Goal: Task Accomplishment & Management: Manage account settings

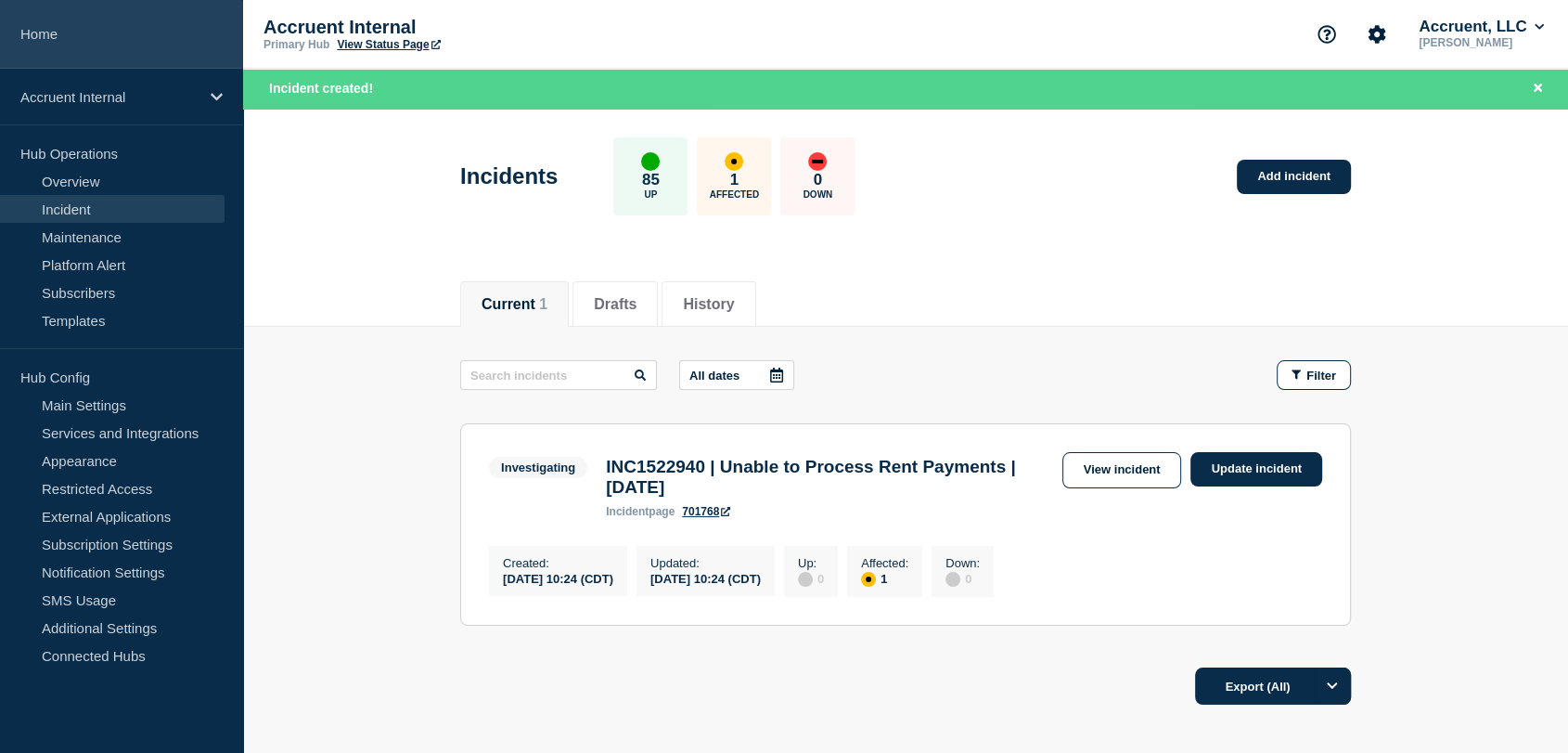
click at [68, 42] on link "Home" at bounding box center [121, 35] width 243 height 69
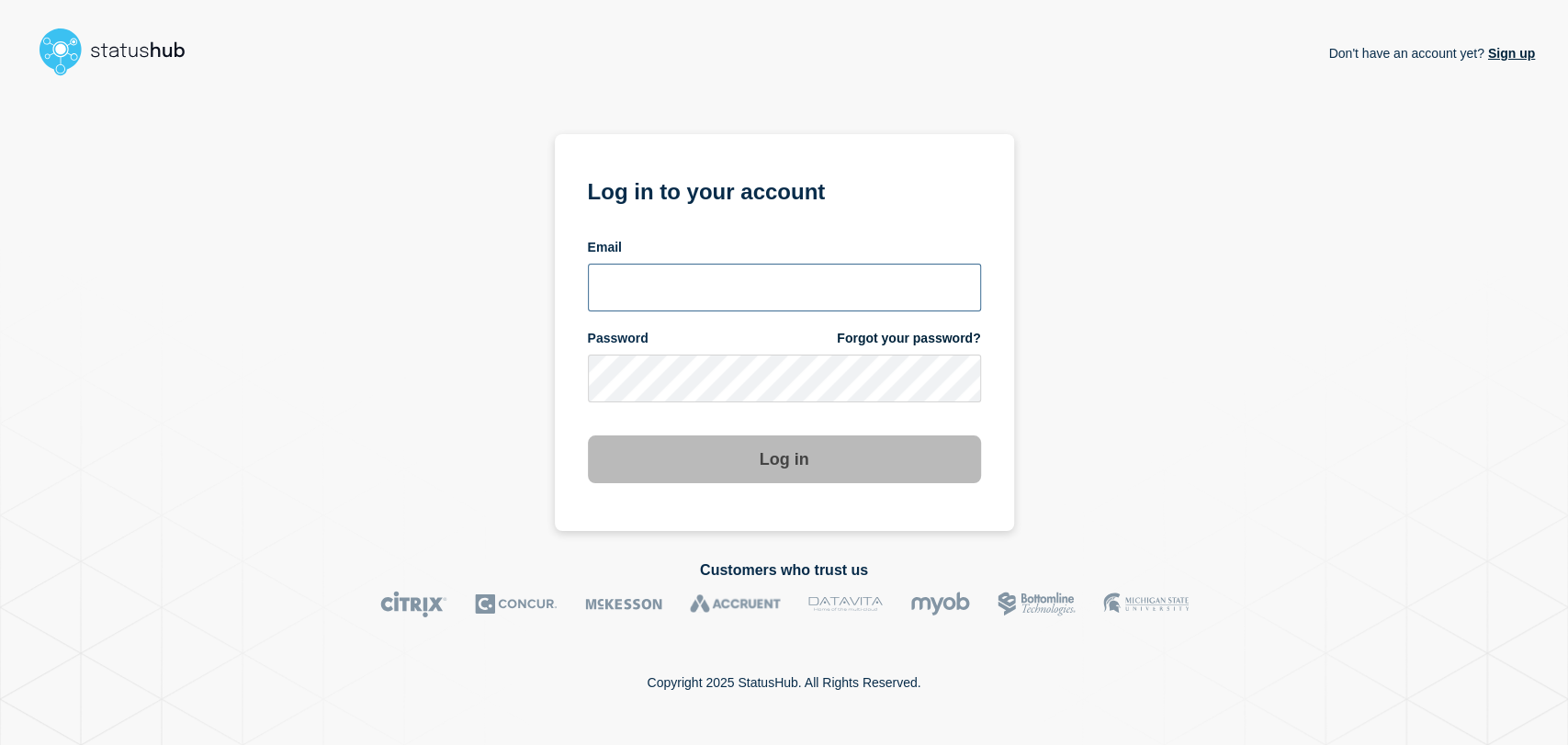
click at [760, 282] on input "email input" at bounding box center [785, 287] width 393 height 48
type input "gavin.moore@accruent.com"
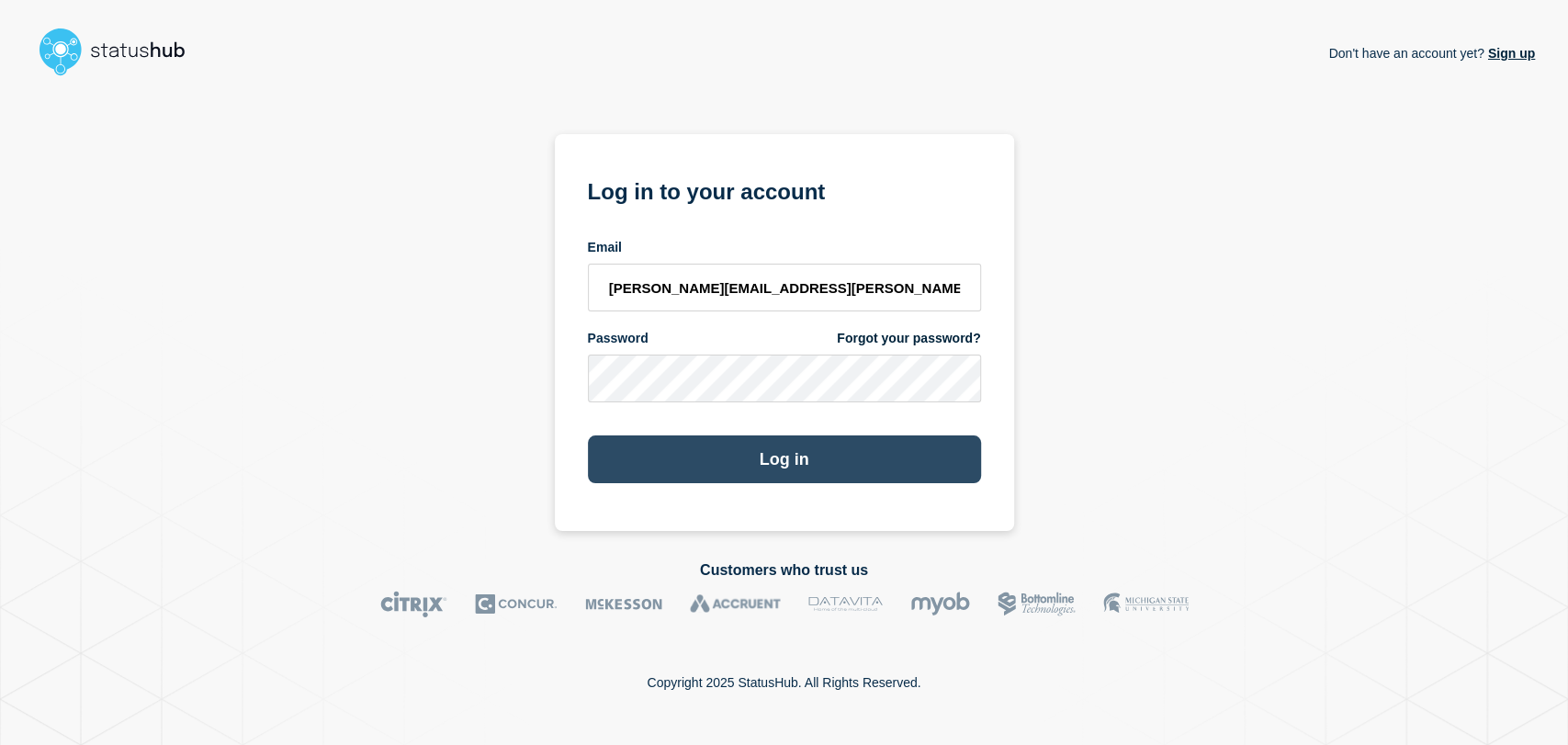
click at [736, 452] on button "Log in" at bounding box center [785, 459] width 393 height 48
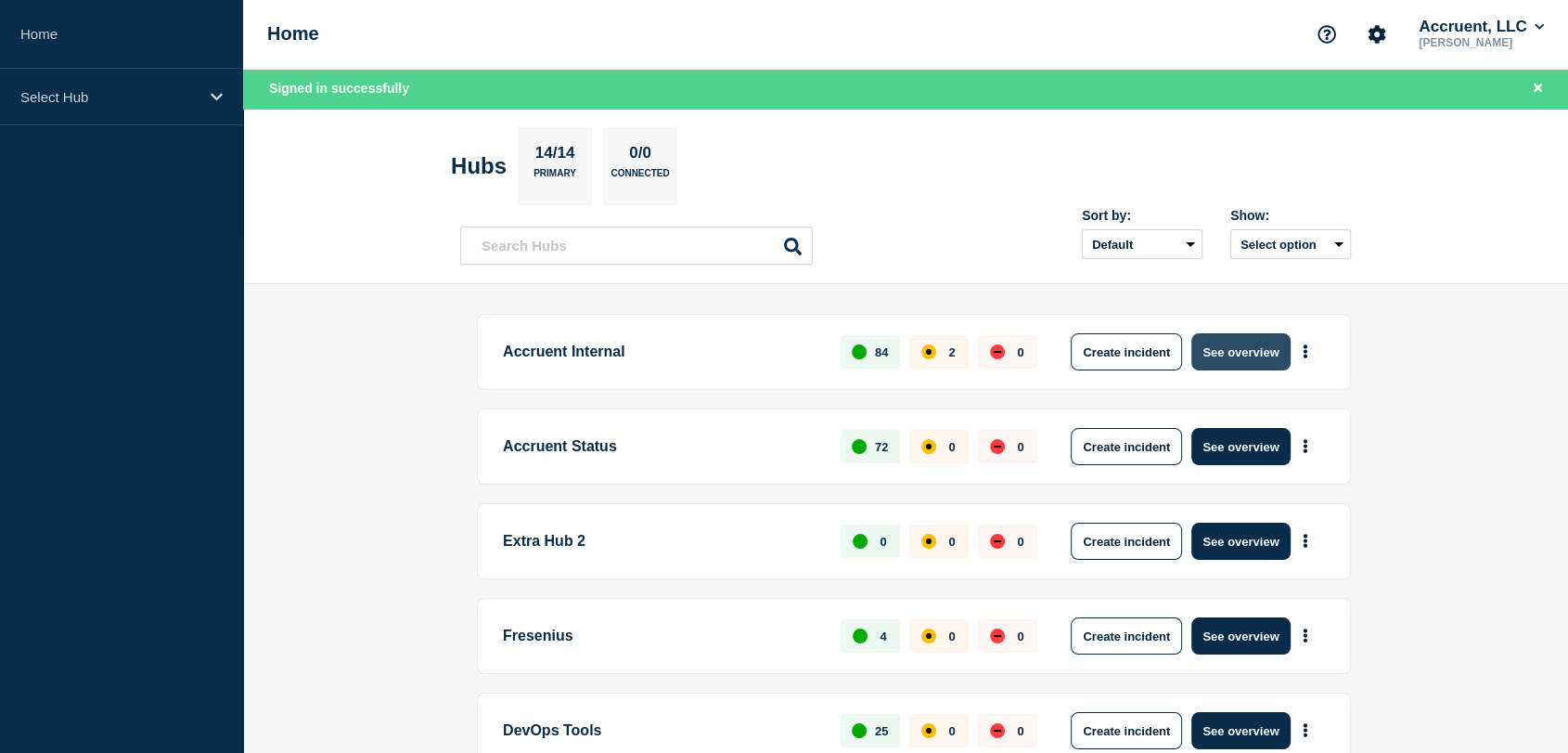
click at [1225, 351] on button "See overview" at bounding box center [1241, 352] width 98 height 37
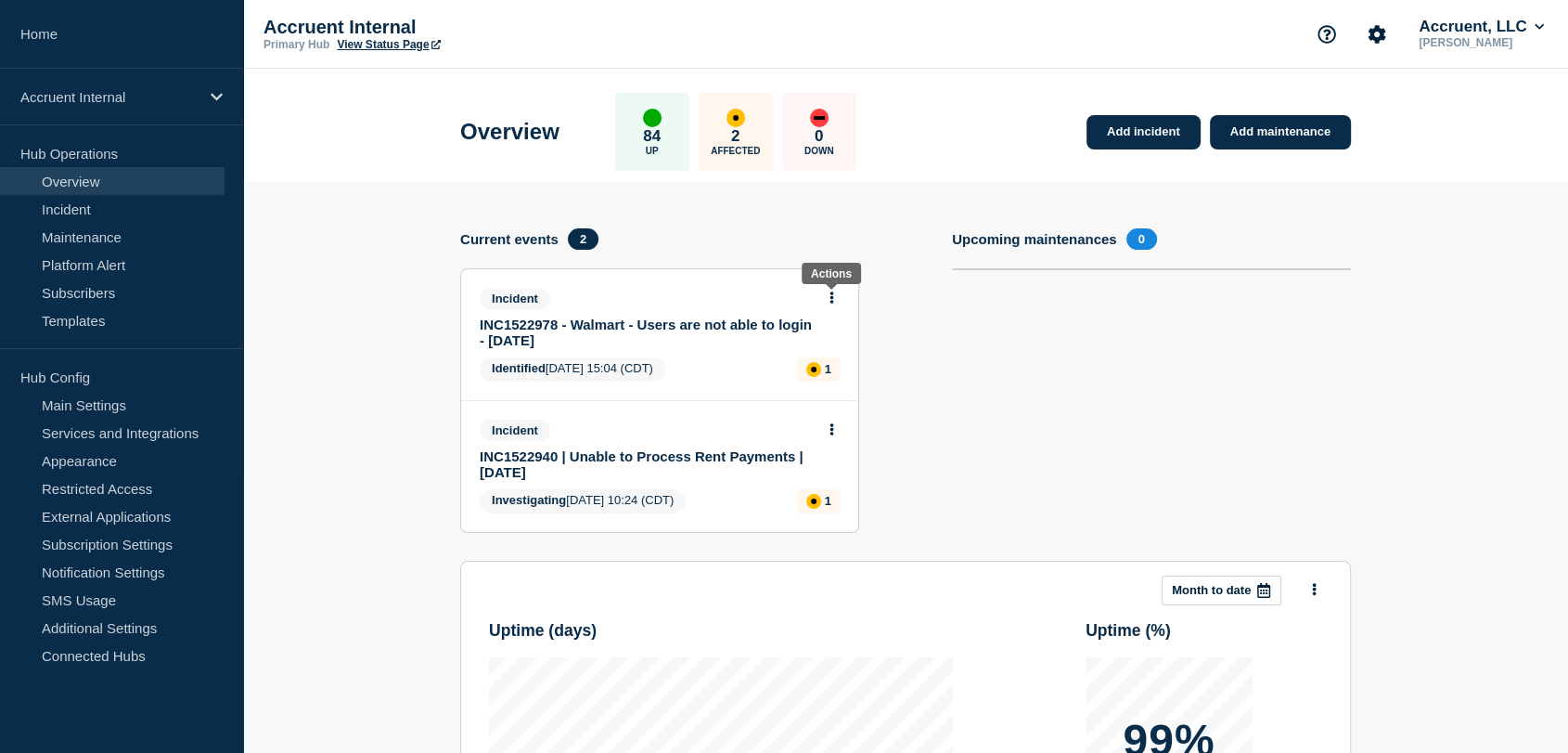
click at [831, 292] on icon at bounding box center [832, 297] width 5 height 12
click at [817, 364] on link "Update incident" at bounding box center [832, 364] width 90 height 14
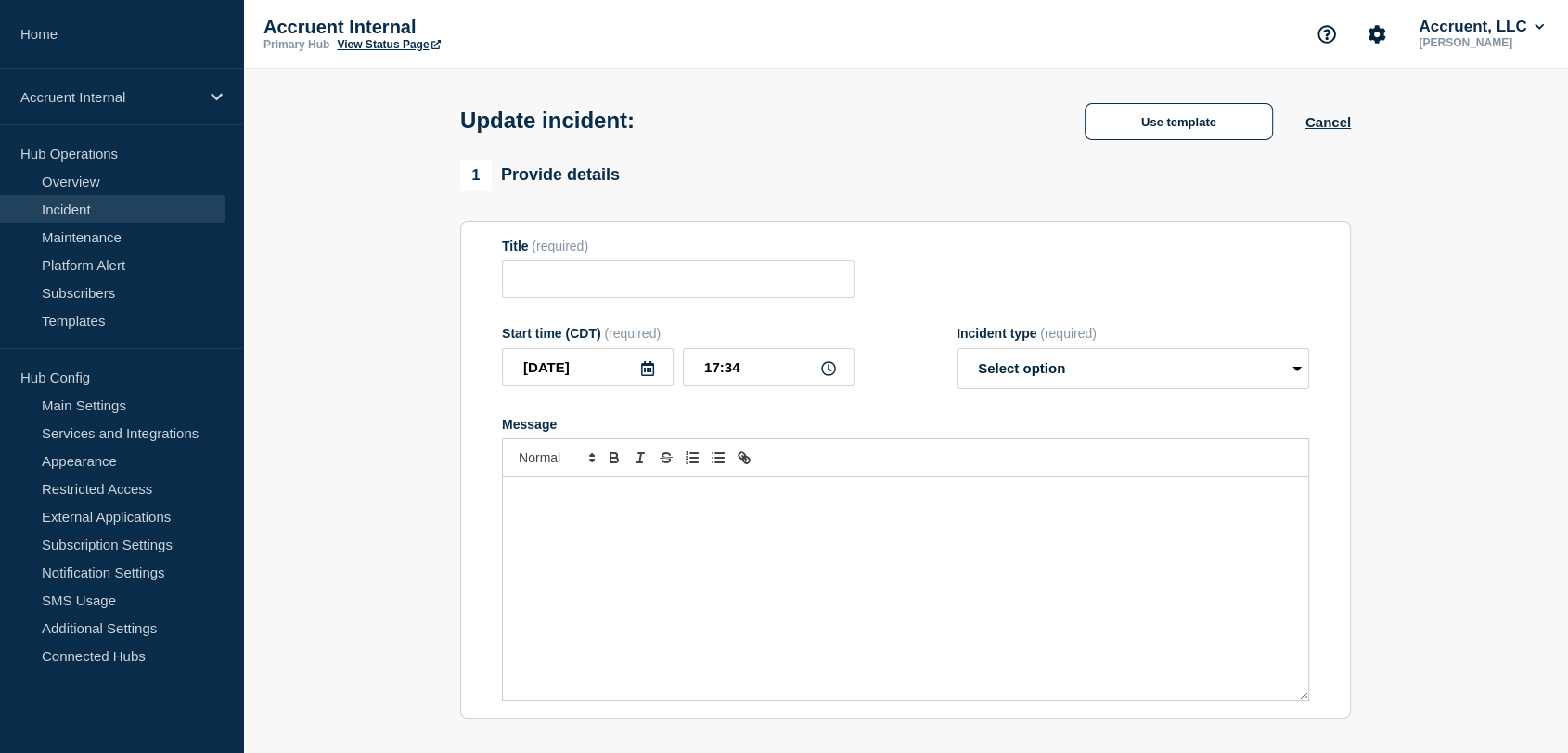
type input "INC1522978 - Walmart - Users are not able to login - [DATE]"
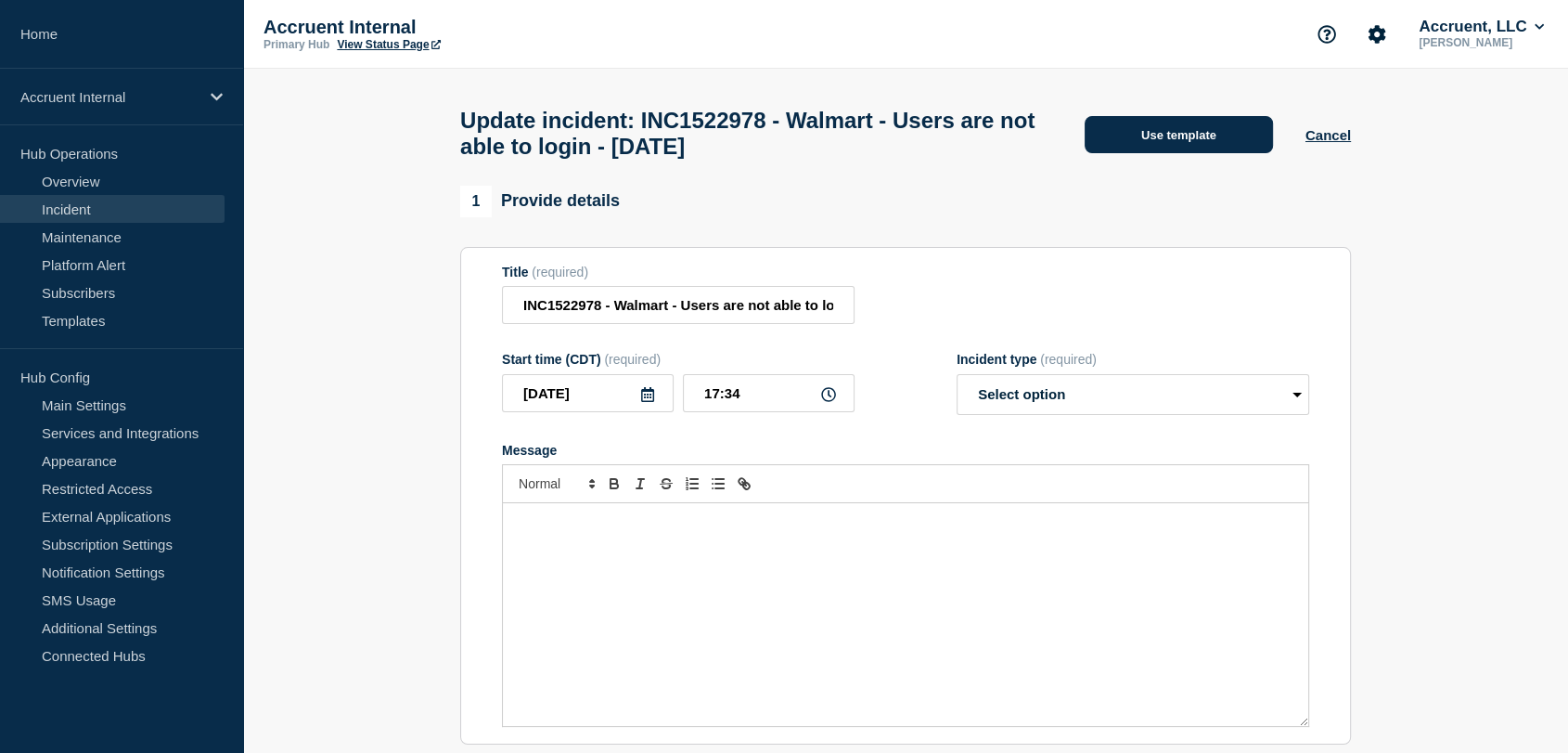
click at [1115, 134] on button "Use template" at bounding box center [1179, 134] width 188 height 37
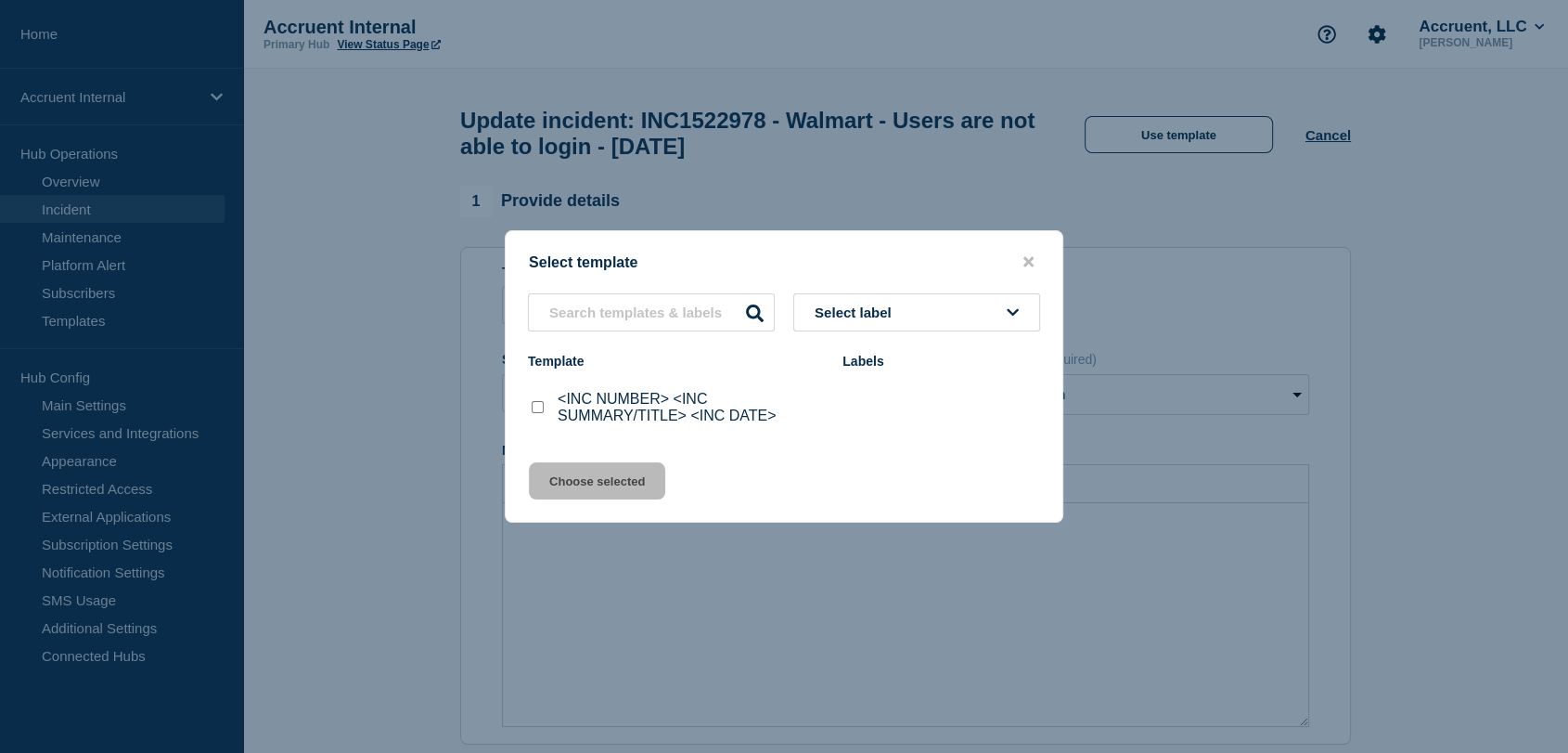
click at [535, 408] on input "<INC NUMBER> <INC SUMMARY/TITLE> <INC DATE> checkbox" at bounding box center [538, 407] width 12 height 12
checkbox input "true"
click at [596, 477] on button "Choose selected" at bounding box center [597, 480] width 136 height 37
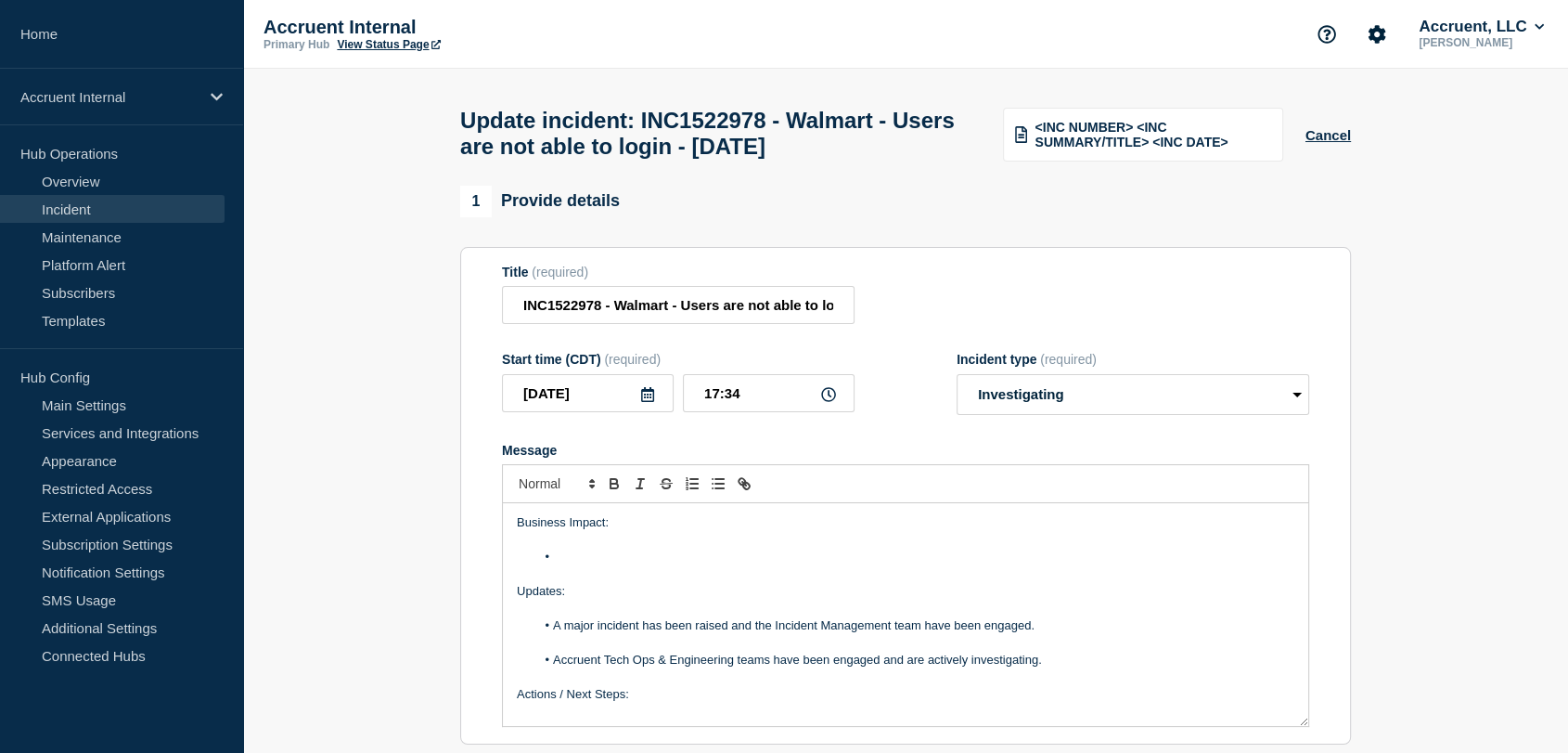
click at [594, 566] on li "Message" at bounding box center [916, 556] width 760 height 16
click at [1148, 401] on select "Select option Investigating Identified Monitoring Resolved" at bounding box center [1133, 395] width 352 height 41
select select "resolved"
click at [957, 384] on select "Select option Investigating Identified Monitoring Resolved" at bounding box center [1133, 395] width 352 height 41
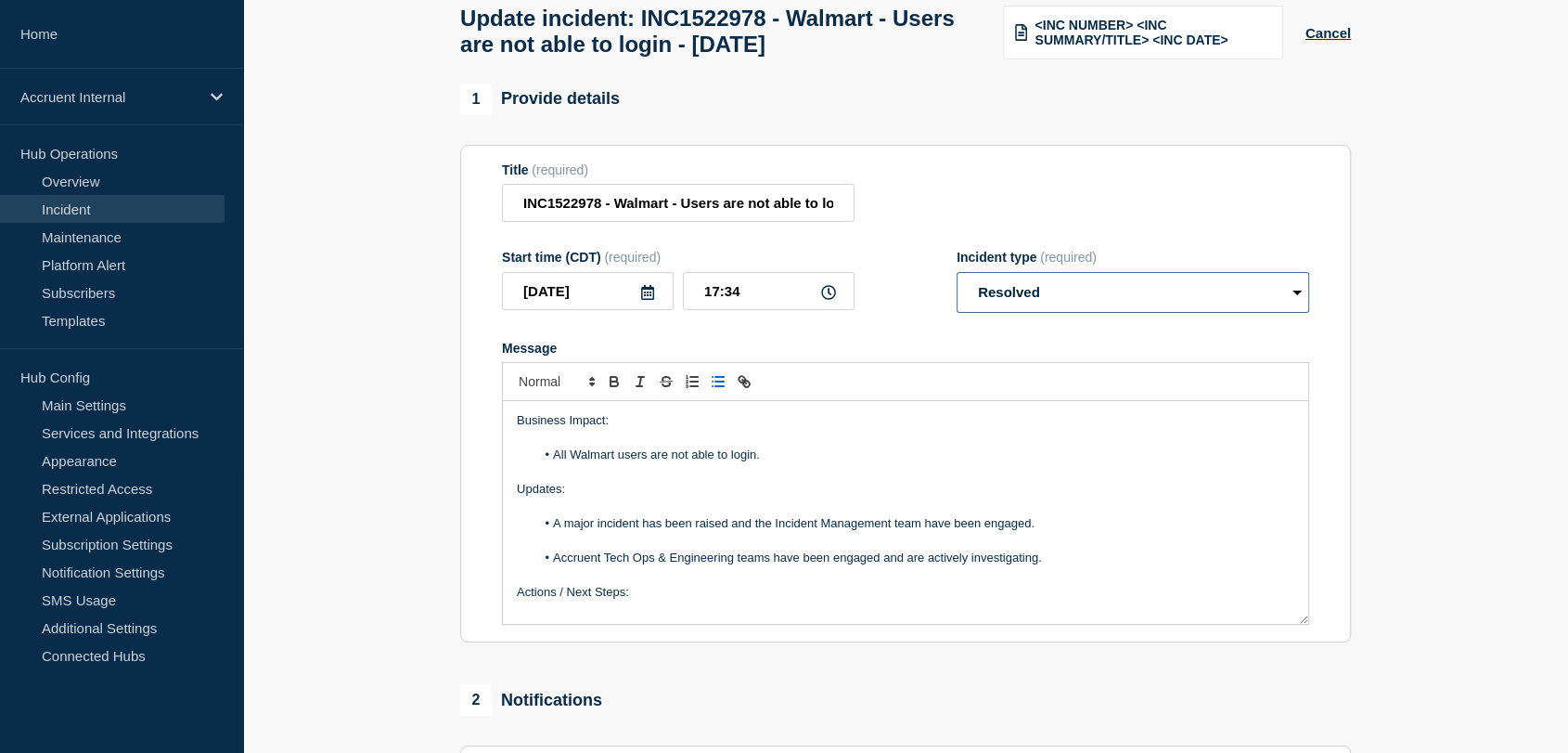
scroll to position [103, 0]
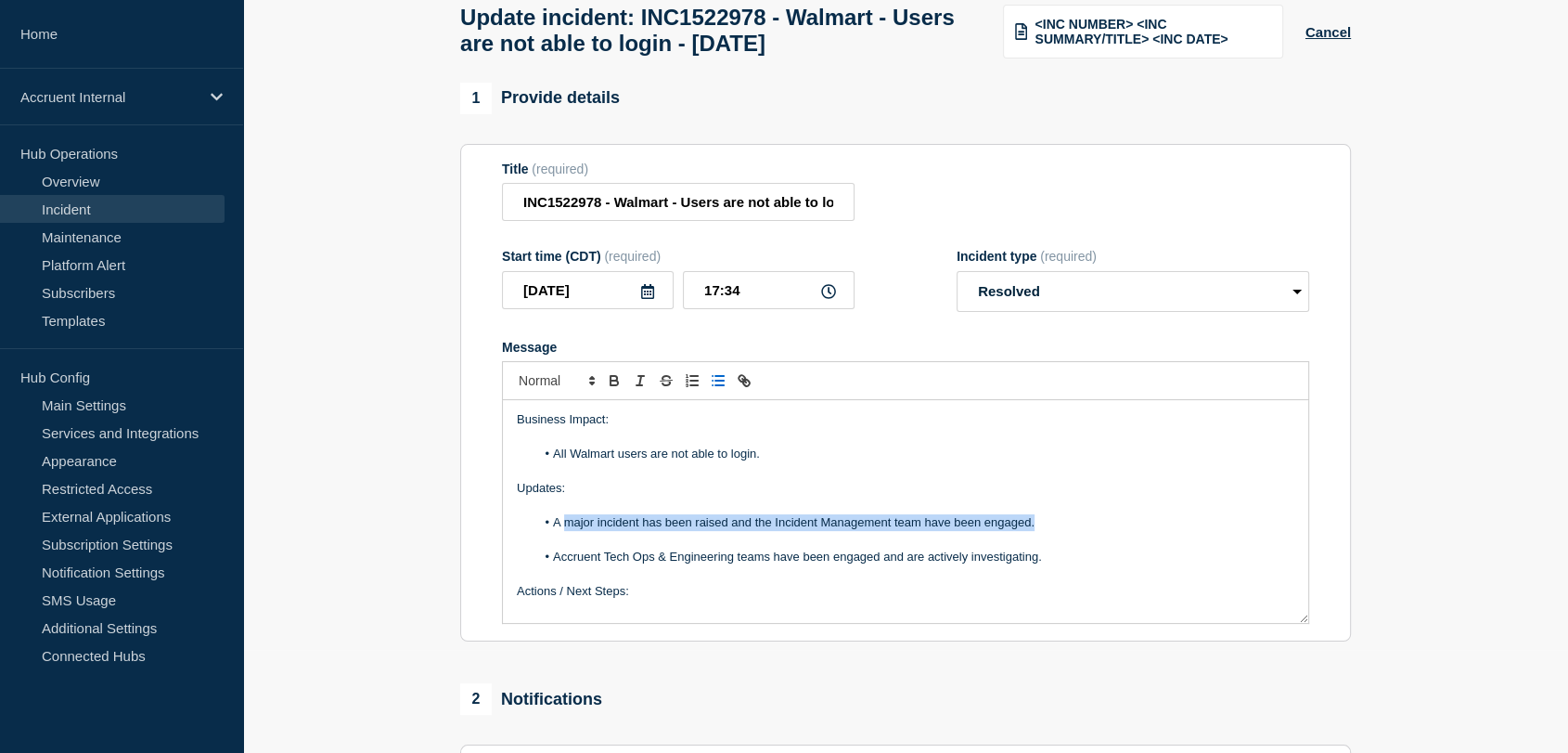
drag, startPoint x: 1040, startPoint y: 536, endPoint x: 565, endPoint y: 536, distance: 475.0
click at [565, 531] on li "A major incident has been raised and the Incident Management team have been eng…" at bounding box center [916, 522] width 760 height 16
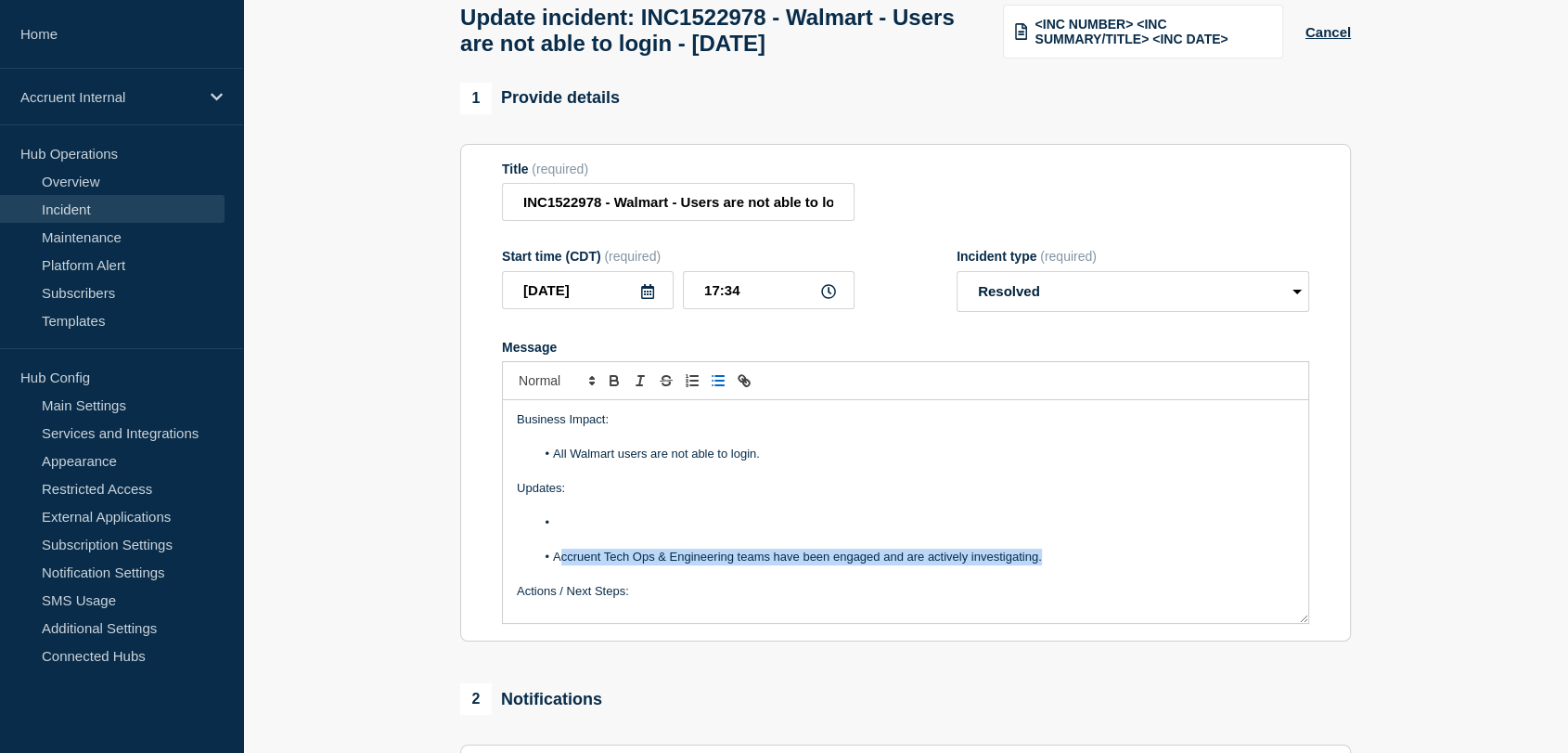
drag, startPoint x: 1038, startPoint y: 566, endPoint x: 561, endPoint y: 566, distance: 477.0
click at [561, 566] on li "Accruent Tech Ops & Engineering teams have been engaged and are actively invest…" at bounding box center [916, 556] width 760 height 16
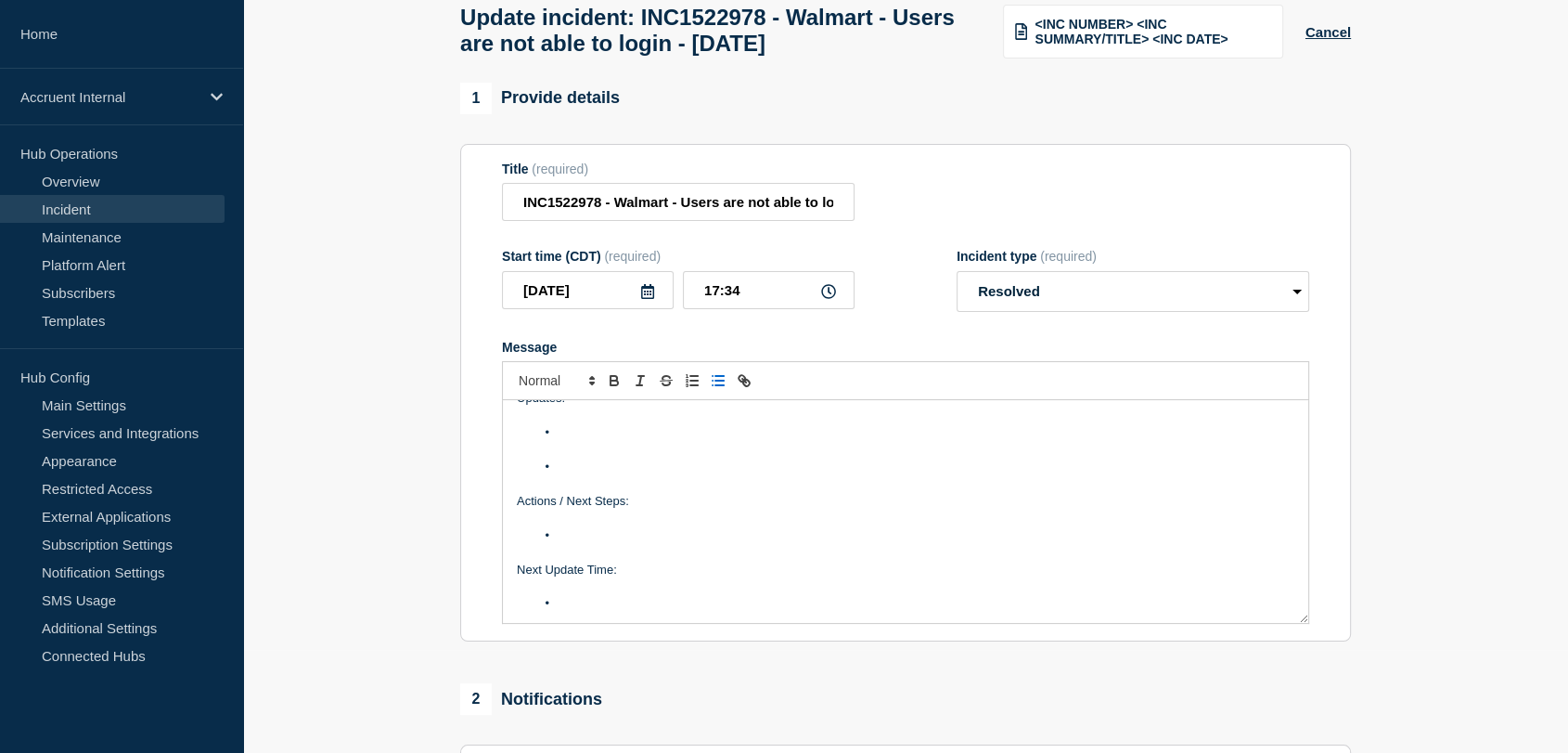
click at [619, 540] on li "Message" at bounding box center [916, 535] width 760 height 16
drag, startPoint x: 589, startPoint y: 618, endPoint x: 516, endPoint y: 578, distance: 83.2
click at [516, 578] on div "Business Impact: All Walmart users are not able to login. Updates: Actions / Ne…" at bounding box center [905, 512] width 806 height 223
click at [625, 525] on li "Message" at bounding box center [916, 522] width 760 height 16
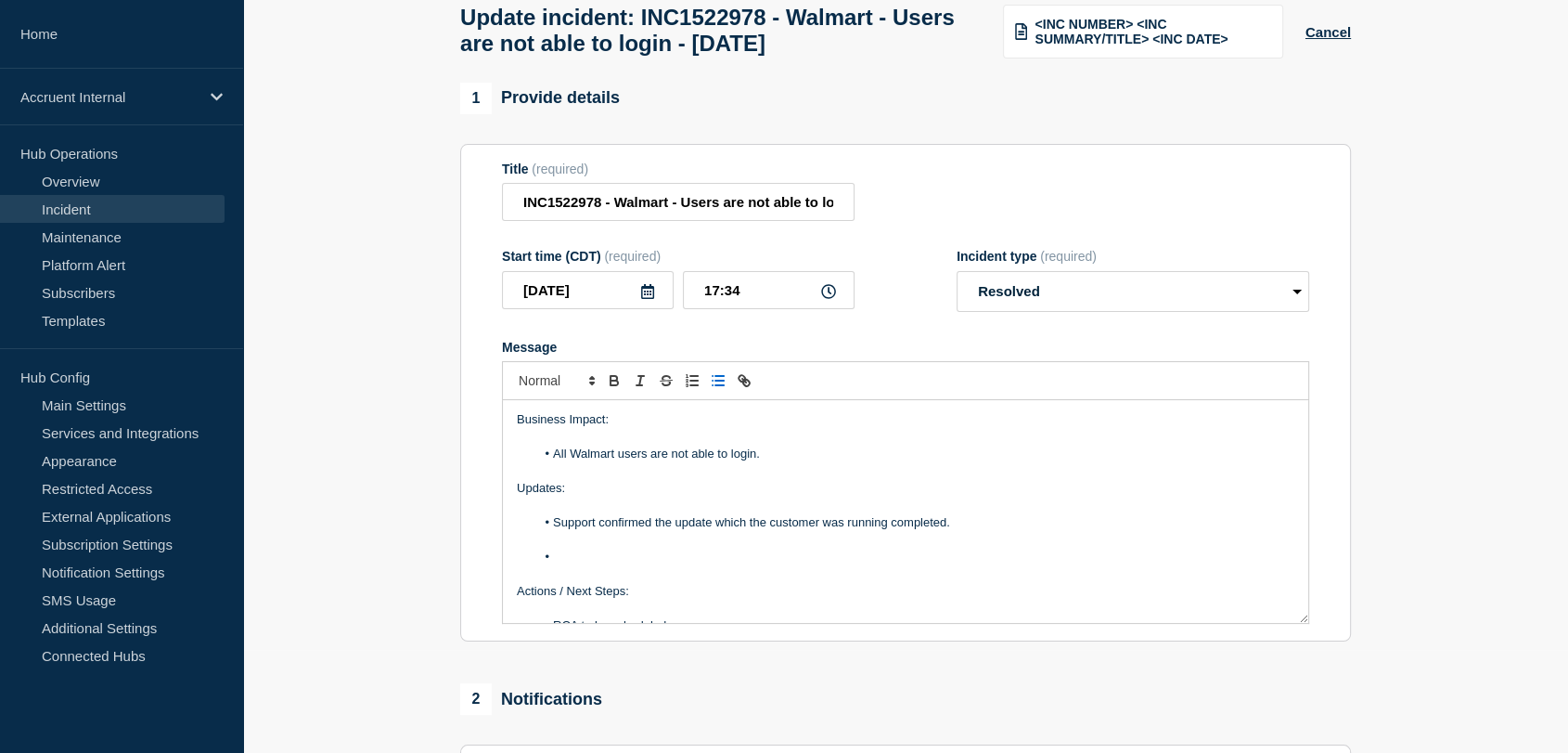
click at [843, 531] on li "Support confirmed the update which the customer was running completed." at bounding box center [916, 522] width 760 height 16
click at [934, 530] on li "Support confirmed the update which the customer were running completed." at bounding box center [916, 522] width 760 height 16
click at [966, 530] on li "Support confirmed the update which the customer were running completed." at bounding box center [916, 522] width 760 height 16
click at [957, 530] on li "Support confirmed the update which the customer were running completed. CPU dro…" at bounding box center [916, 522] width 760 height 16
click at [601, 548] on li "Support confirmed the update which the customer were running completed. Tech Op…" at bounding box center [916, 531] width 760 height 35
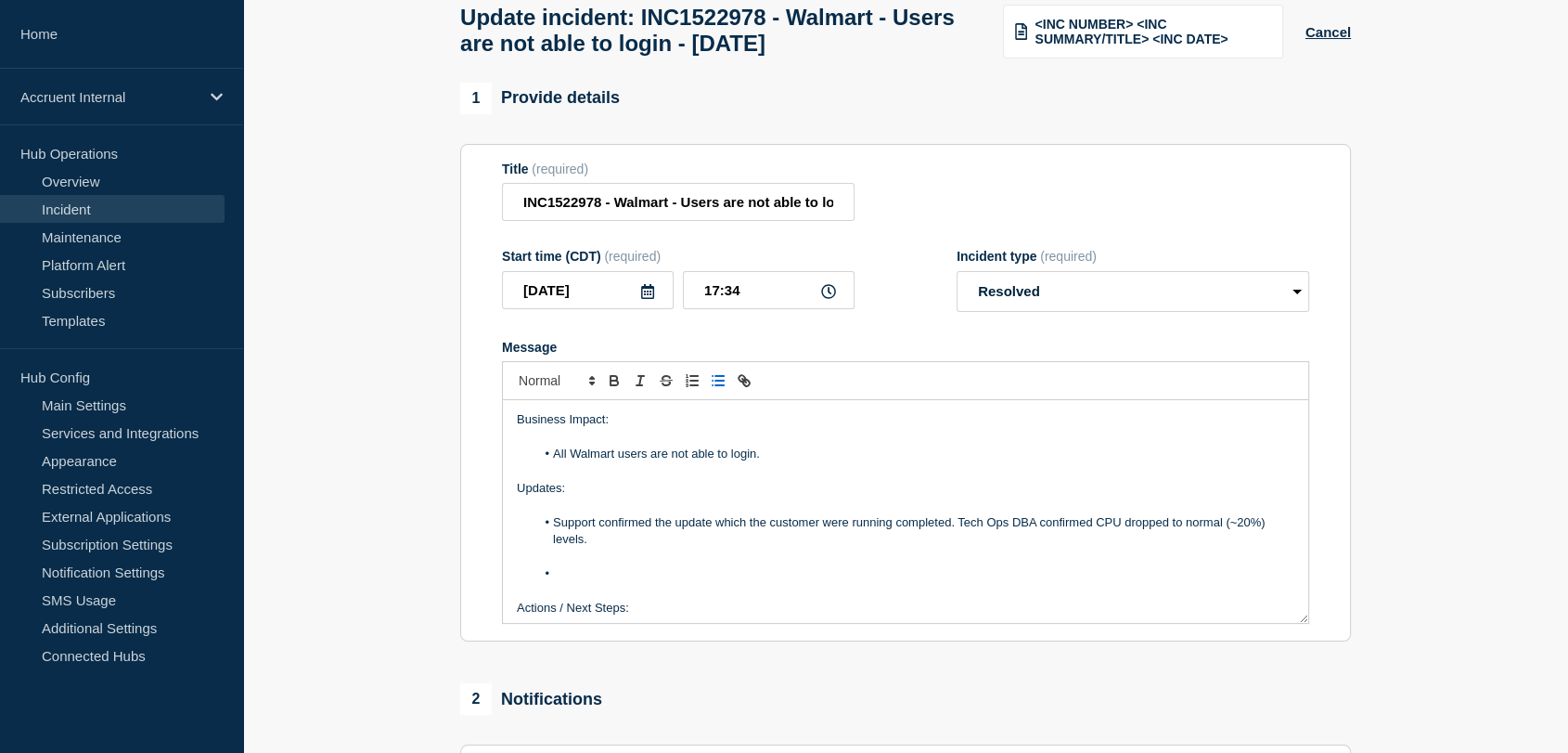
click at [579, 582] on li "Message" at bounding box center [916, 573] width 760 height 16
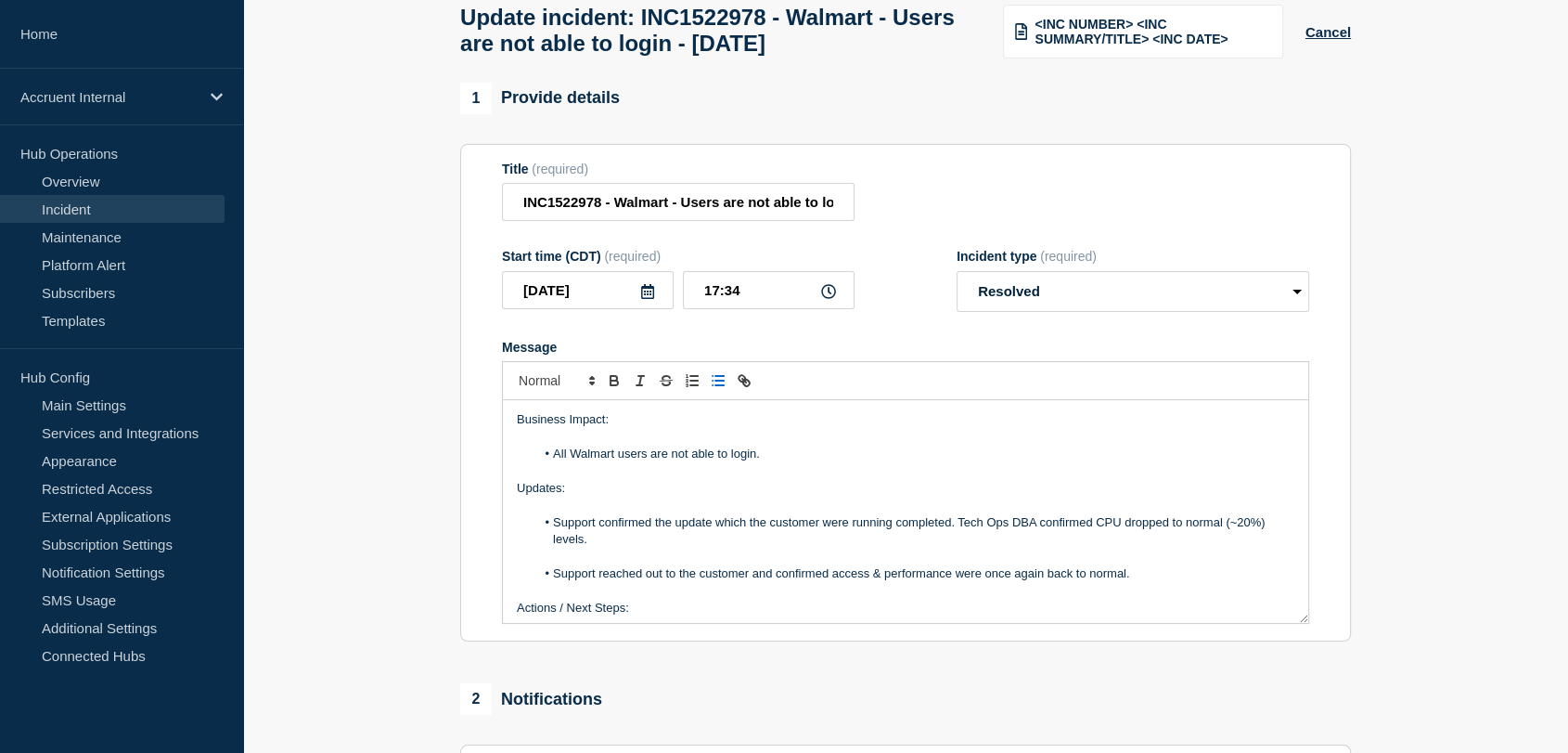
scroll to position [309, 0]
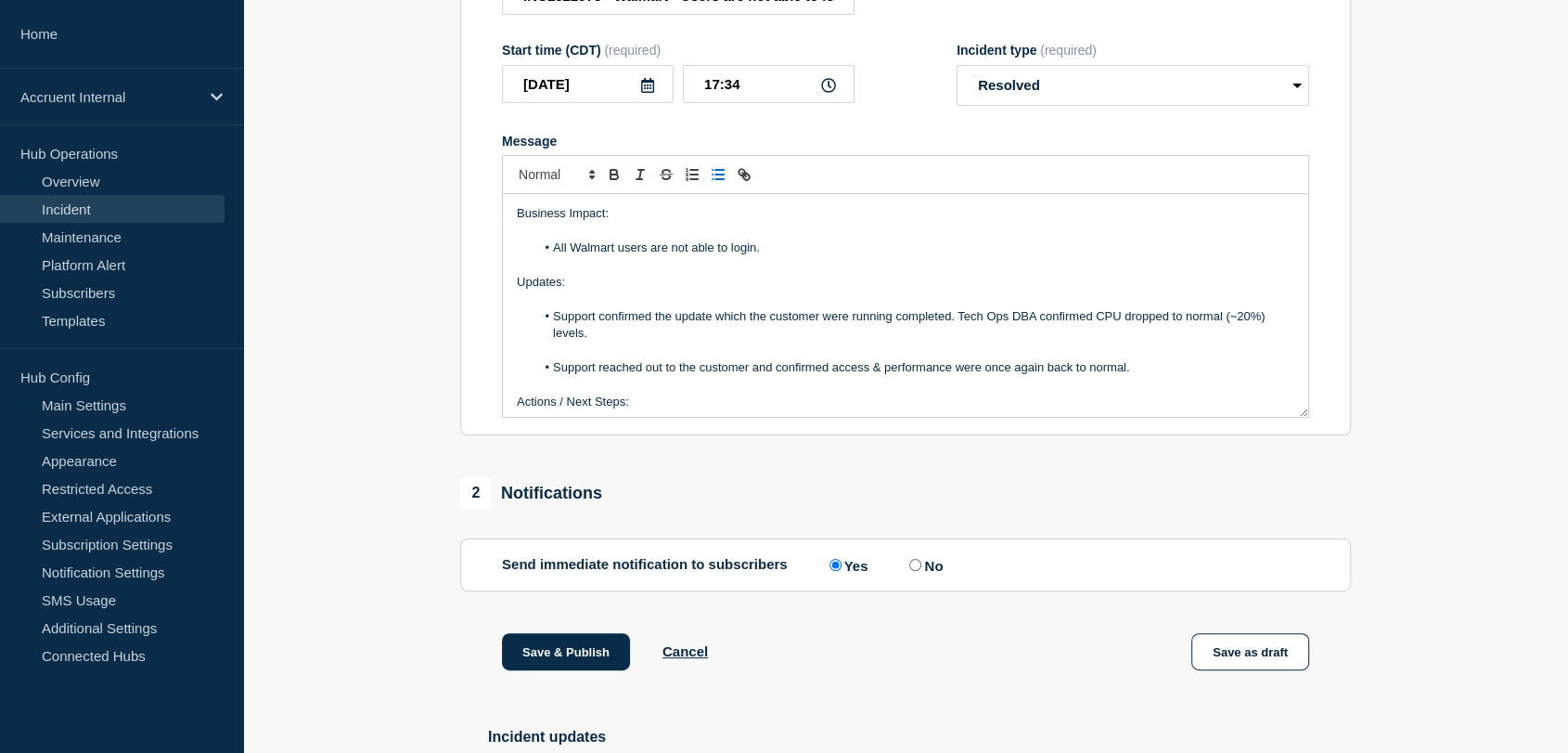
drag, startPoint x: 1165, startPoint y: 379, endPoint x: 513, endPoint y: 300, distance: 656.8
click at [513, 300] on div "Business Impact: All Walmart users are not able to login. Updates: Support conf…" at bounding box center [905, 305] width 806 height 223
copy div "Updates: Support confirmed the update which the customer were running completed…"
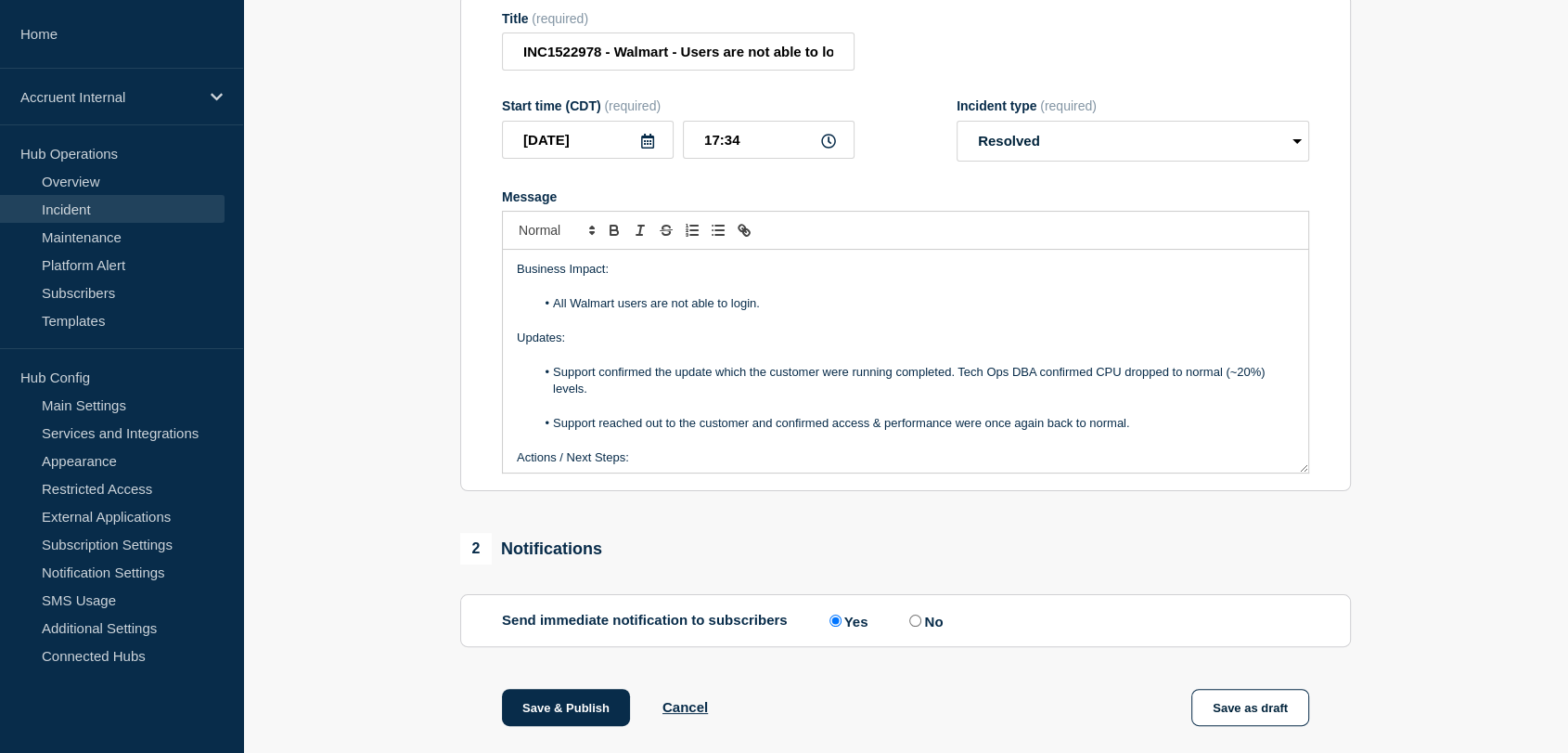
scroll to position [206, 0]
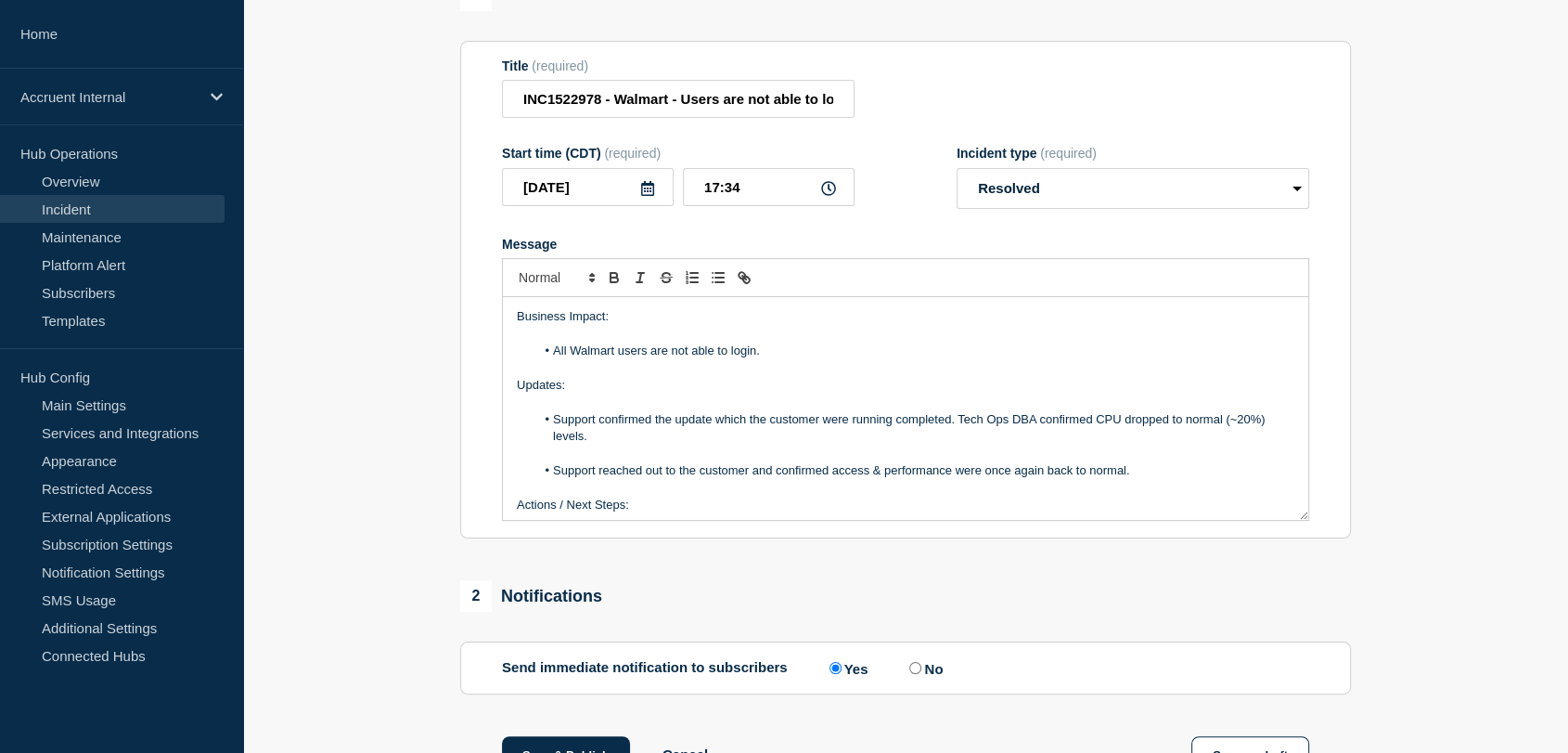
click at [638, 390] on p "Updates:" at bounding box center [905, 384] width 778 height 16
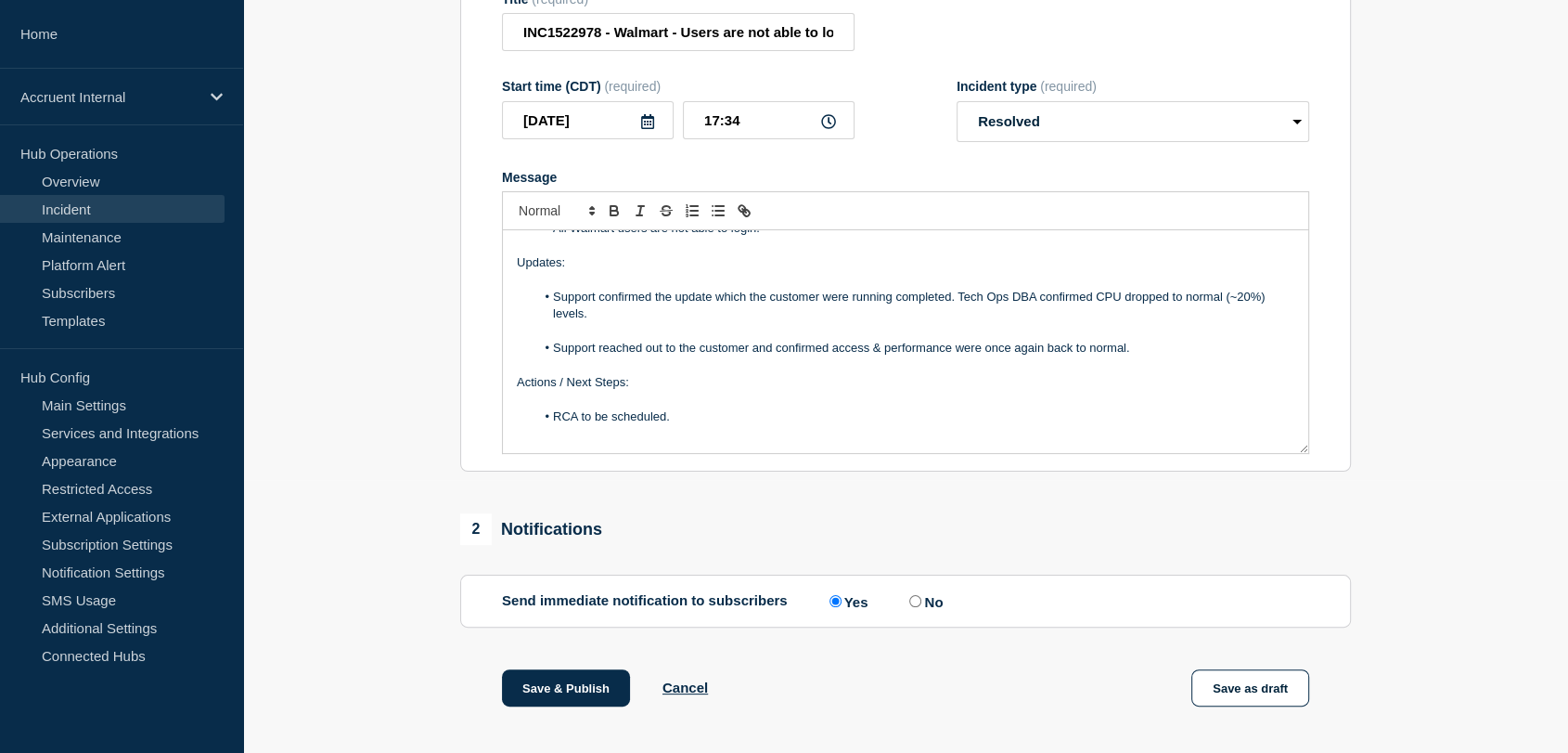
scroll to position [309, 0]
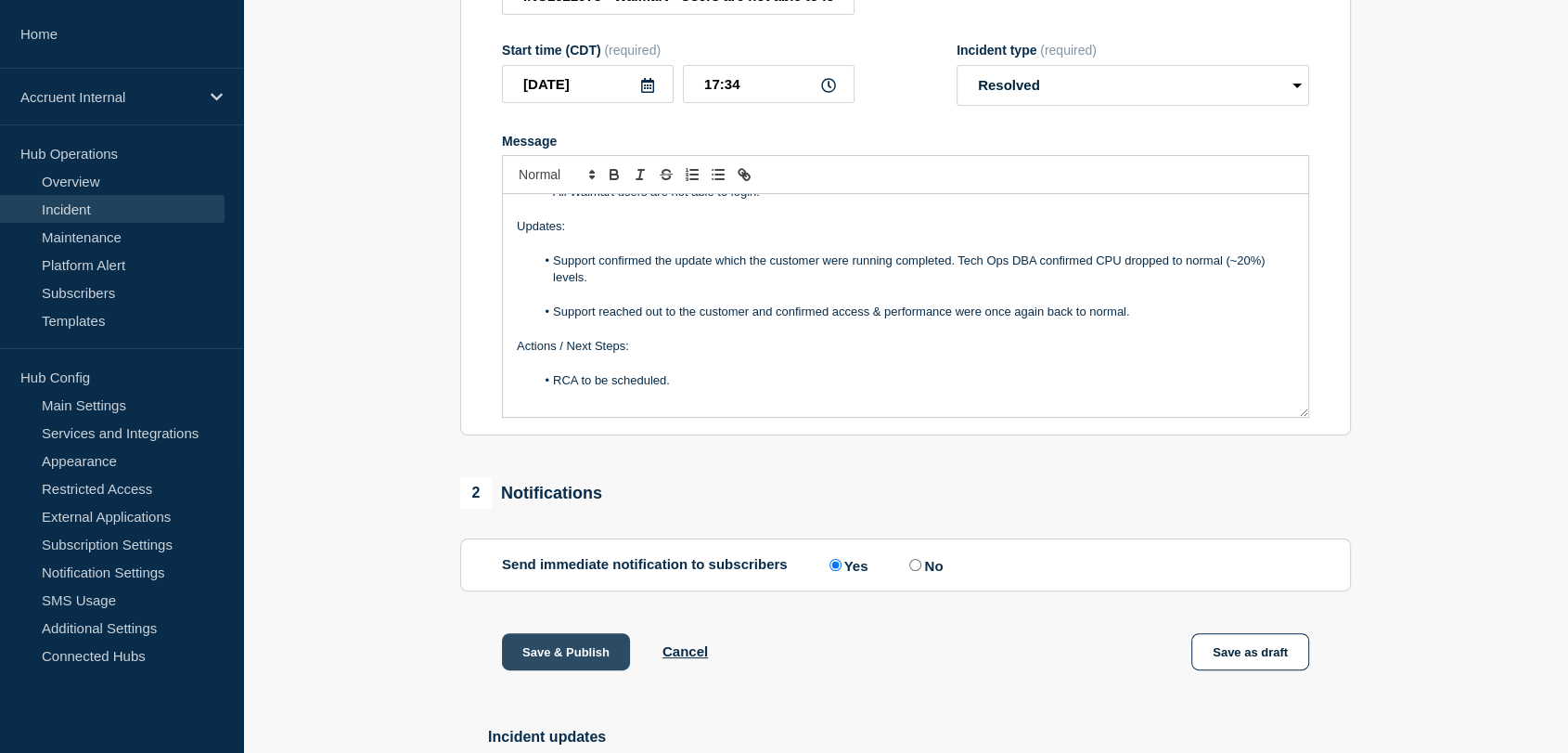
click at [542, 662] on button "Save & Publish" at bounding box center [566, 651] width 128 height 37
